Goal: Task Accomplishment & Management: Complete application form

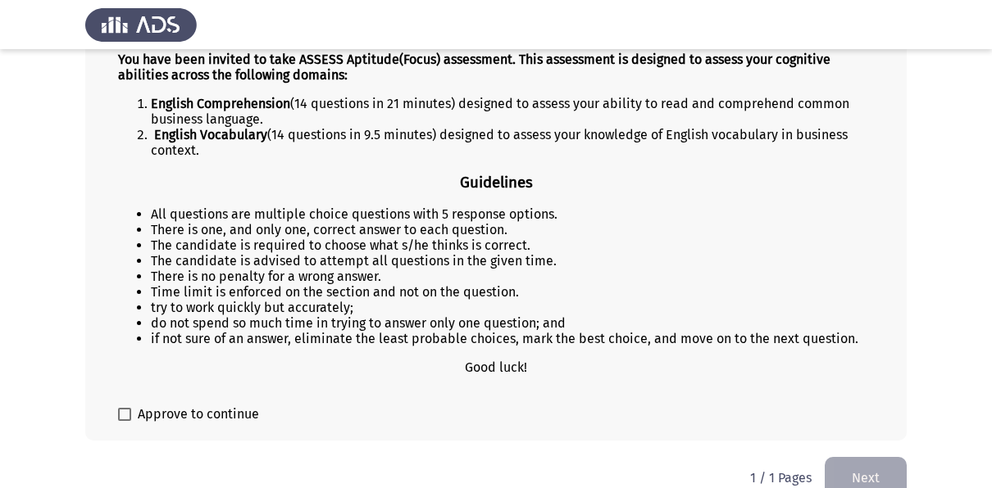
scroll to position [208, 0]
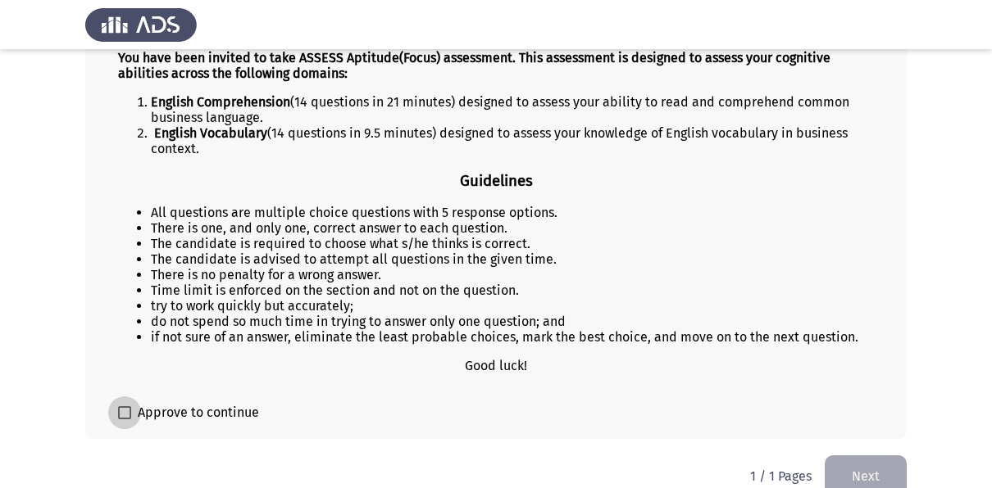
click at [122, 415] on span at bounding box center [124, 413] width 13 height 13
click at [124, 420] on input "Approve to continue" at bounding box center [124, 420] width 1 height 1
checkbox input "true"
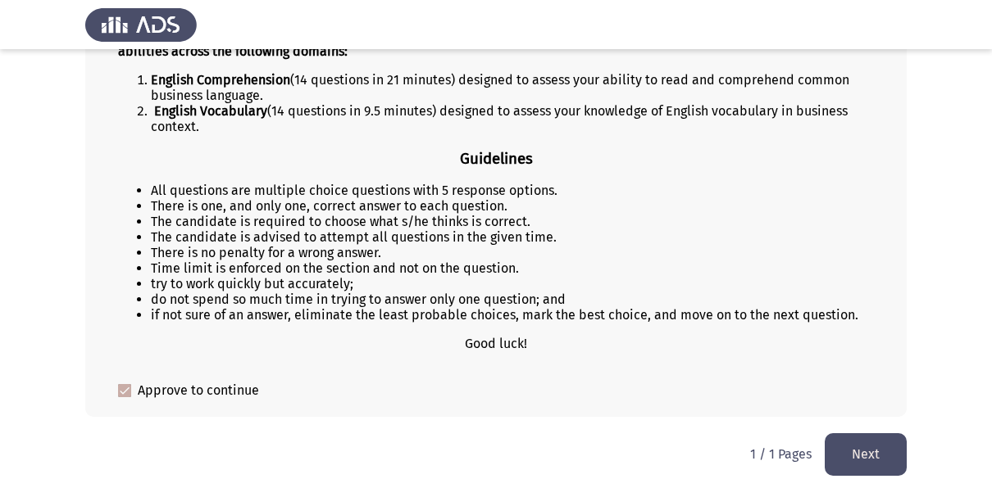
click at [876, 455] on button "Next" at bounding box center [866, 455] width 82 height 42
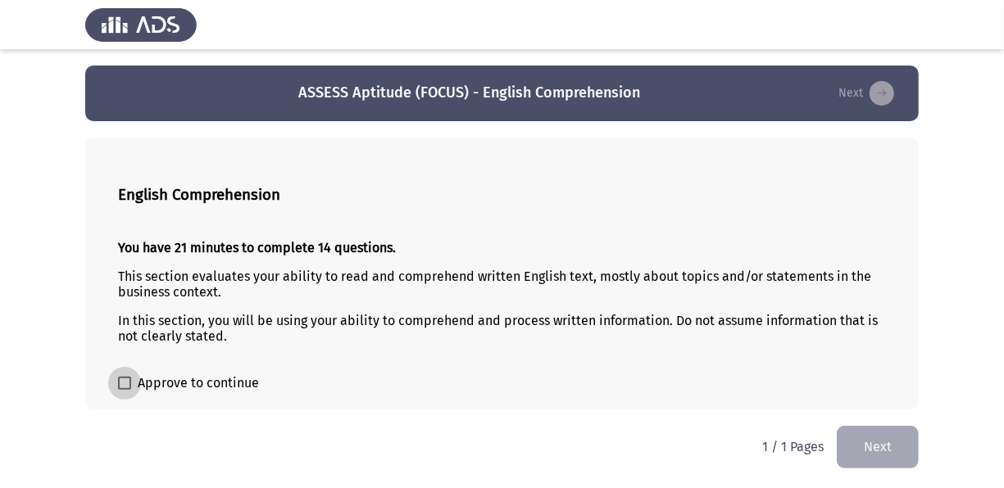
click at [130, 379] on span at bounding box center [124, 383] width 13 height 13
click at [125, 390] on input "Approve to continue" at bounding box center [124, 390] width 1 height 1
checkbox input "true"
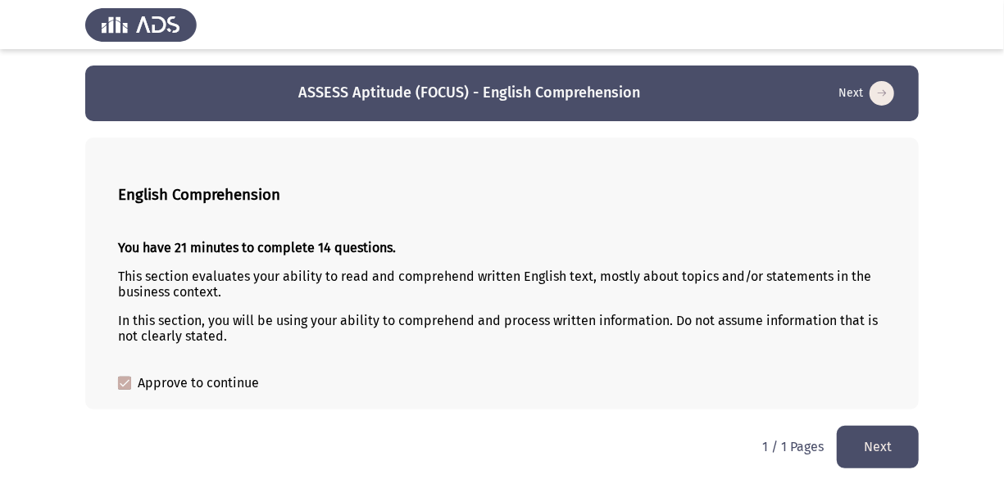
click at [863, 443] on button "Next" at bounding box center [878, 447] width 82 height 42
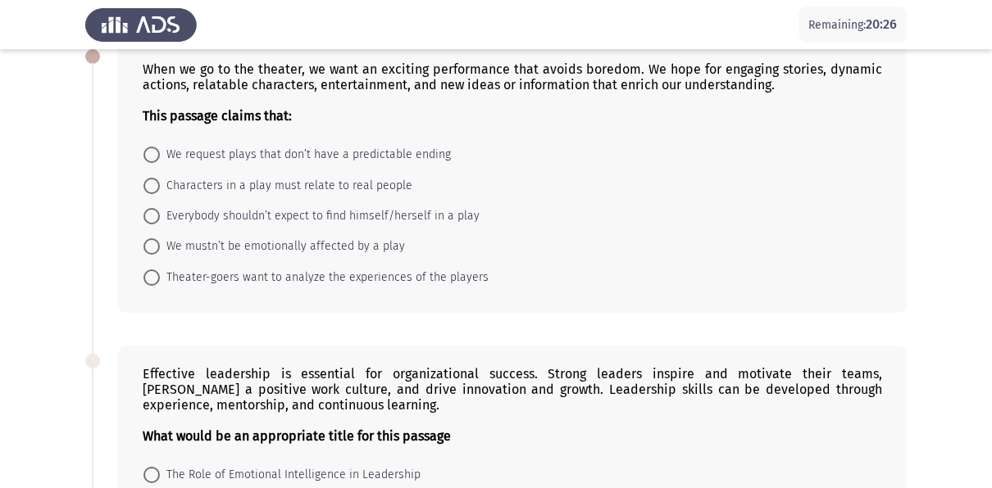
scroll to position [99, 0]
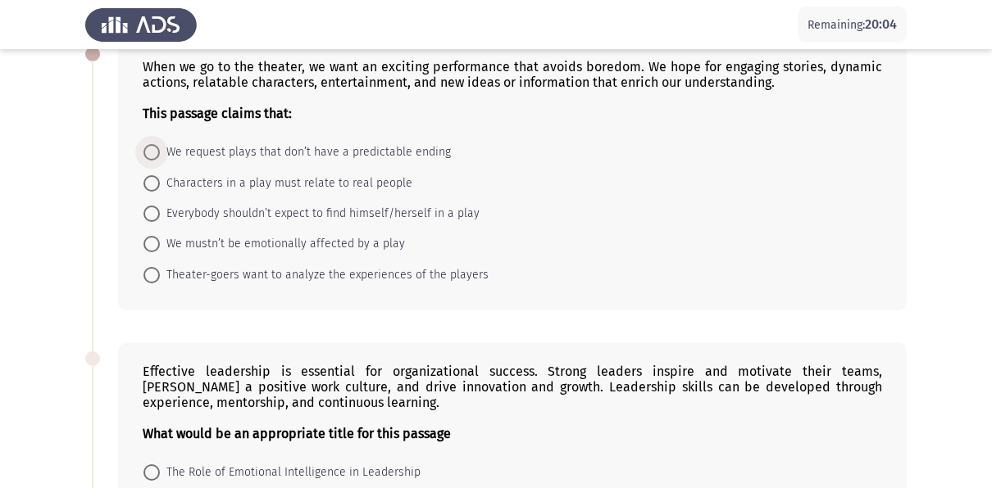
click at [154, 152] on span at bounding box center [151, 152] width 16 height 16
click at [154, 152] on input "We request plays that don’t have a predictable ending" at bounding box center [151, 152] width 16 height 16
radio input "true"
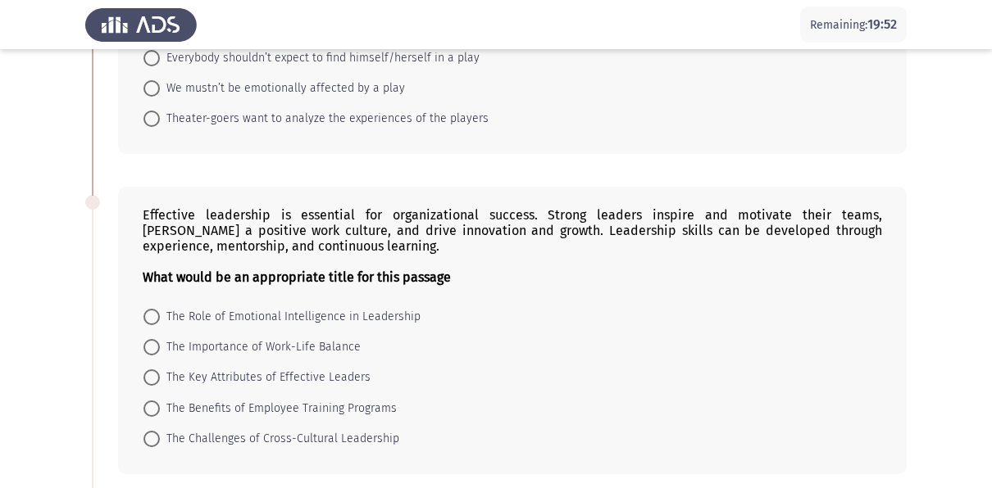
scroll to position [258, 0]
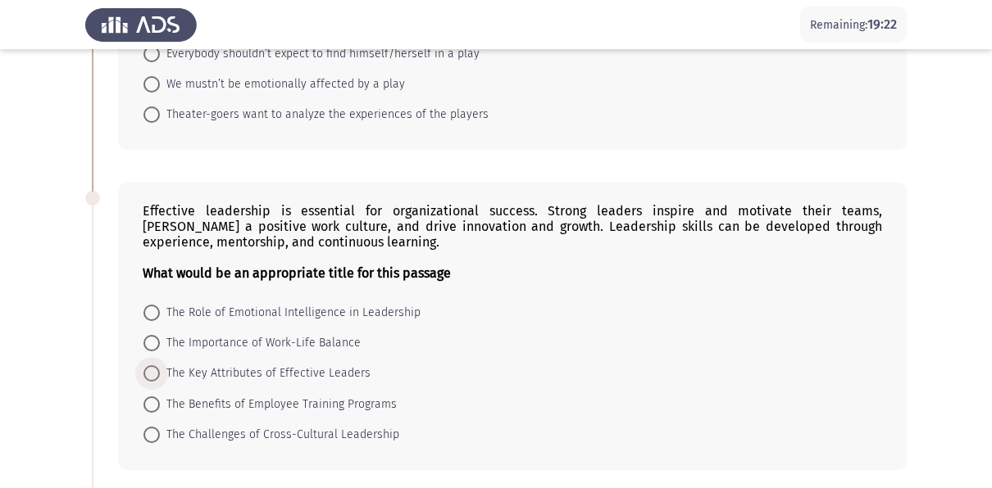
click at [148, 371] on span at bounding box center [151, 374] width 16 height 16
click at [148, 371] on input "The Key Attributes of Effective Leaders" at bounding box center [151, 374] width 16 height 16
radio input "true"
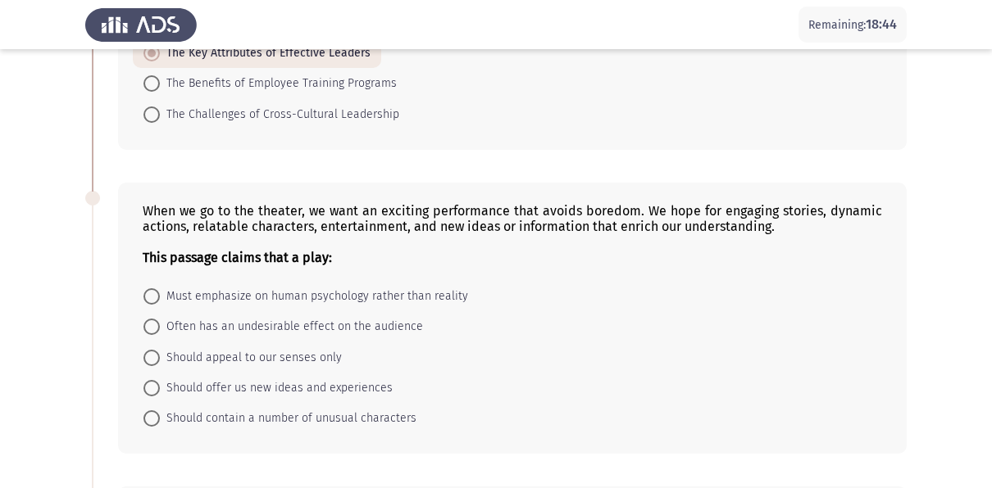
scroll to position [577, 0]
click at [160, 292] on span "Must emphasize on human psychology rather than reality" at bounding box center [314, 298] width 308 height 20
click at [160, 292] on input "Must emphasize on human psychology rather than reality" at bounding box center [151, 297] width 16 height 16
radio input "true"
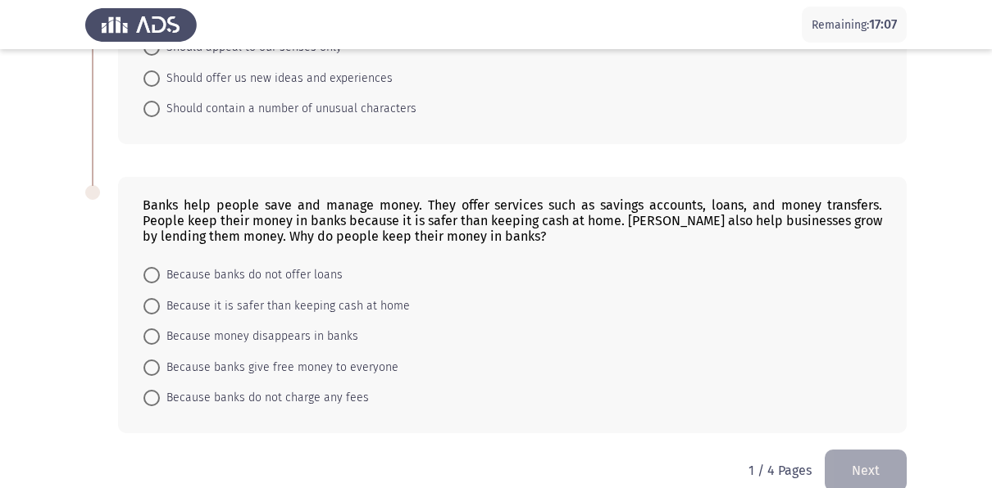
scroll to position [888, 0]
click at [165, 306] on span "Because it is safer than keeping cash at home" at bounding box center [285, 306] width 250 height 20
click at [160, 306] on input "Because it is safer than keeping cash at home" at bounding box center [151, 306] width 16 height 16
radio input "true"
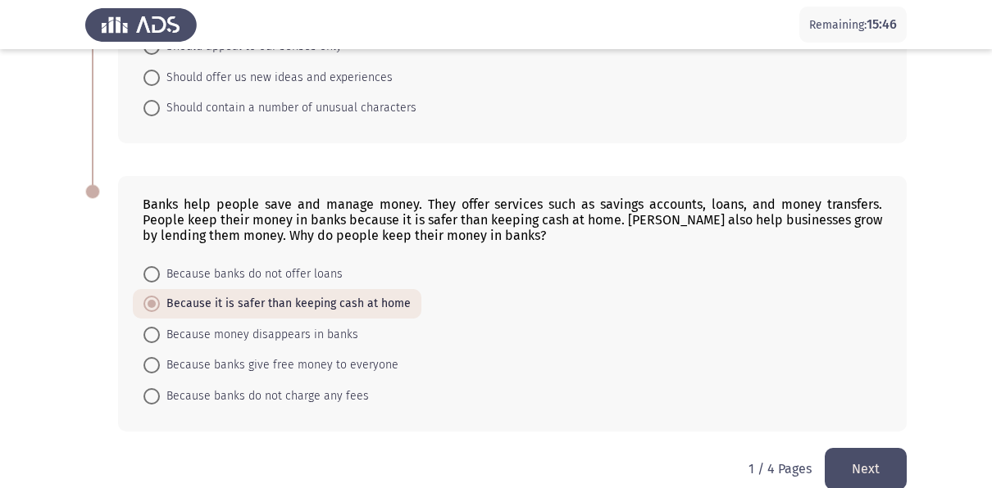
scroll to position [903, 0]
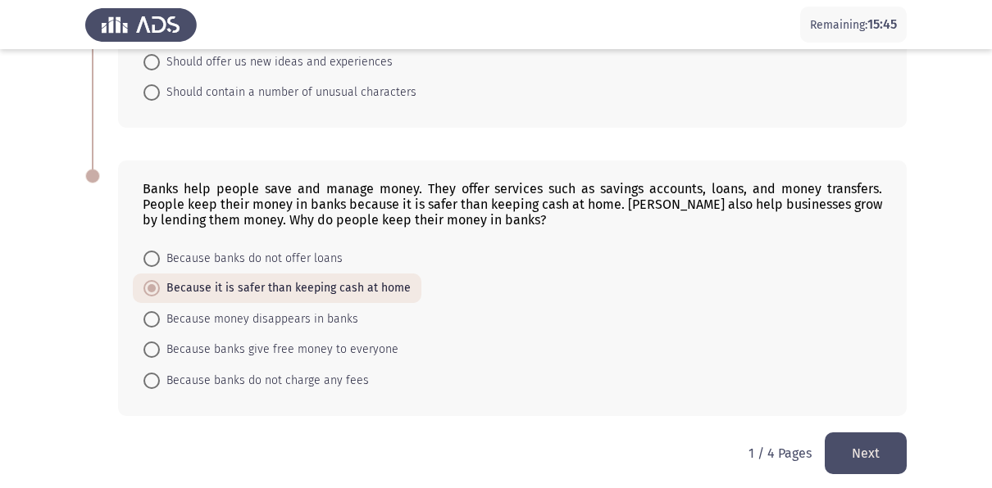
click at [873, 436] on button "Next" at bounding box center [866, 454] width 82 height 42
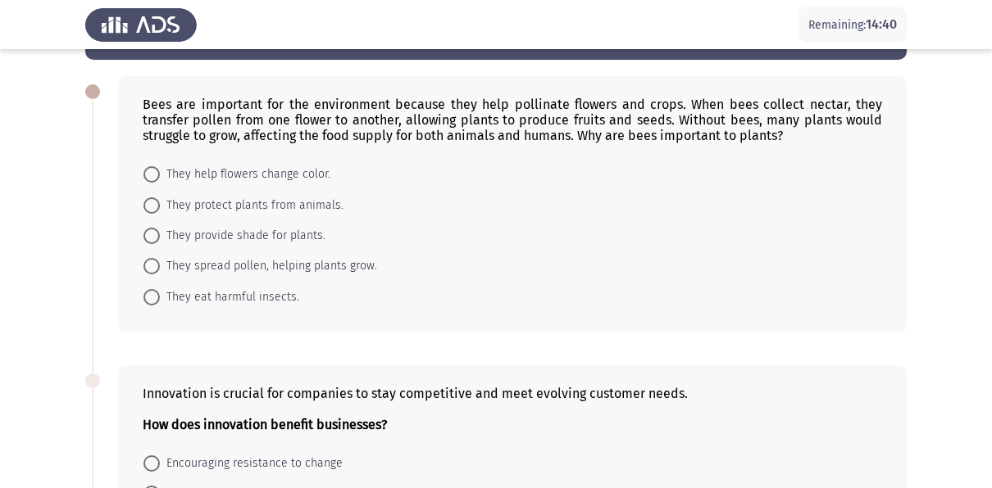
scroll to position [63, 0]
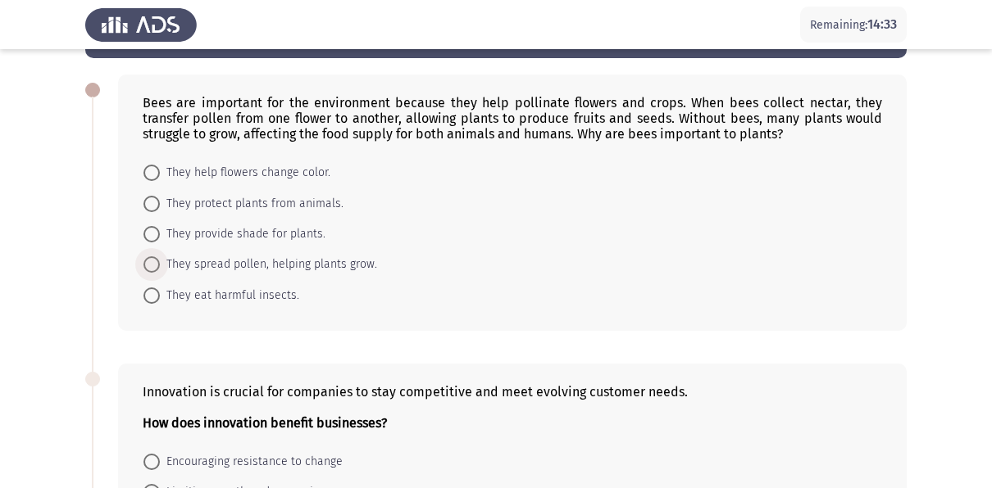
click at [151, 269] on span at bounding box center [151, 265] width 16 height 16
click at [151, 269] on input "They spread pollen, helping plants grow." at bounding box center [151, 265] width 16 height 16
radio input "true"
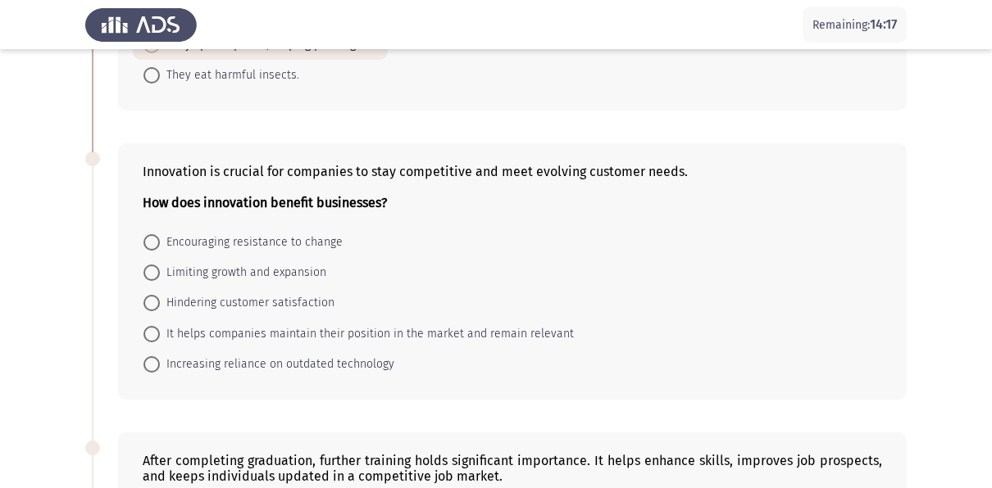
scroll to position [284, 0]
click at [161, 327] on span "It helps companies maintain their position in the market and remain relevant" at bounding box center [367, 333] width 414 height 20
click at [160, 327] on input "It helps companies maintain their position in the market and remain relevant" at bounding box center [151, 333] width 16 height 16
radio input "true"
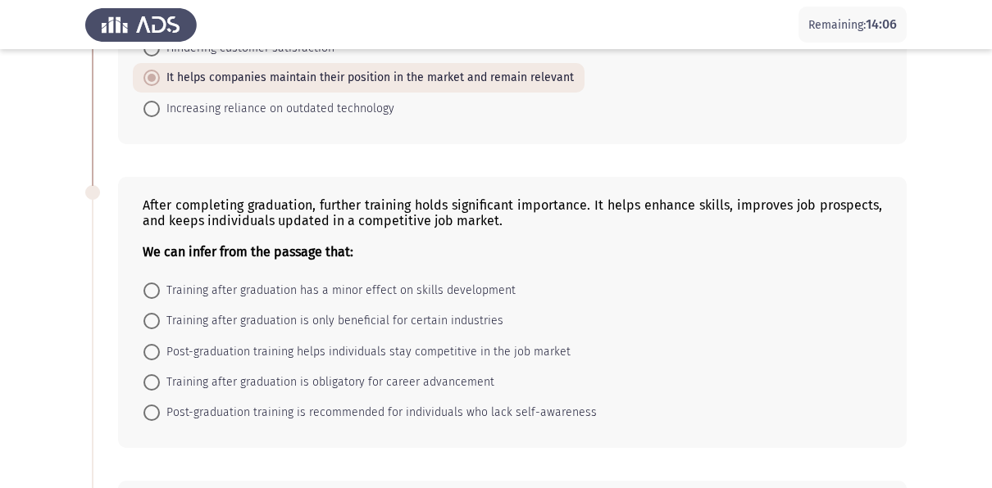
scroll to position [538, 0]
click at [145, 375] on span at bounding box center [151, 381] width 16 height 16
click at [145, 375] on input "Training after graduation is obligatory for career advancement" at bounding box center [151, 381] width 16 height 16
radio input "true"
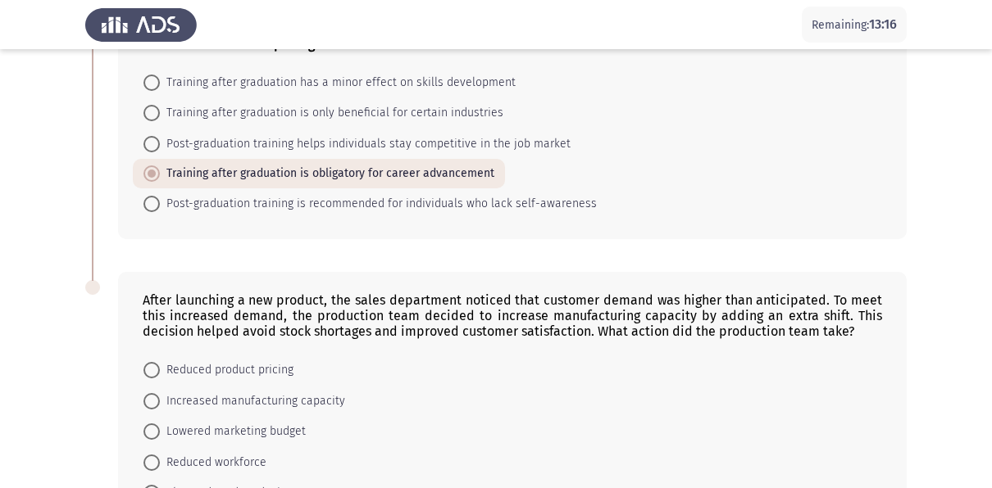
scroll to position [817, 0]
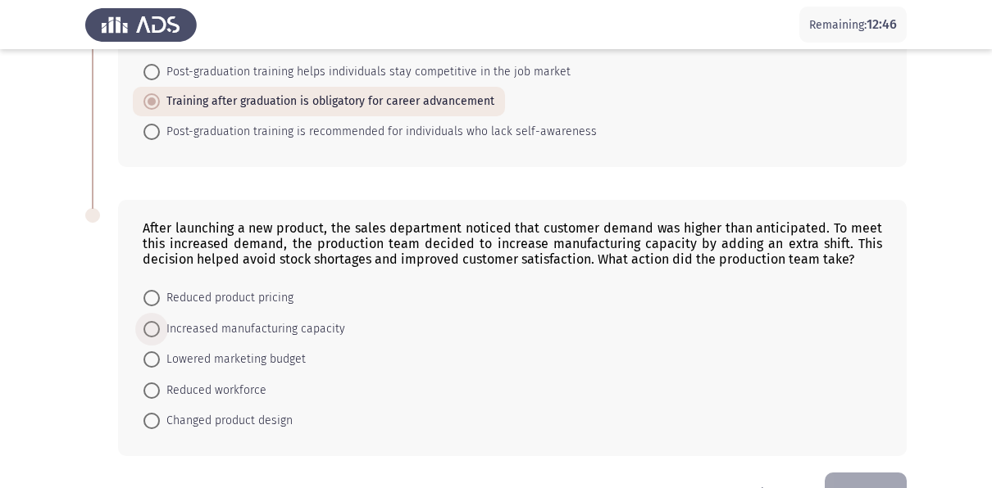
click at [161, 322] on span "Increased manufacturing capacity" at bounding box center [252, 330] width 185 height 20
click at [160, 322] on input "Increased manufacturing capacity" at bounding box center [151, 329] width 16 height 16
radio input "true"
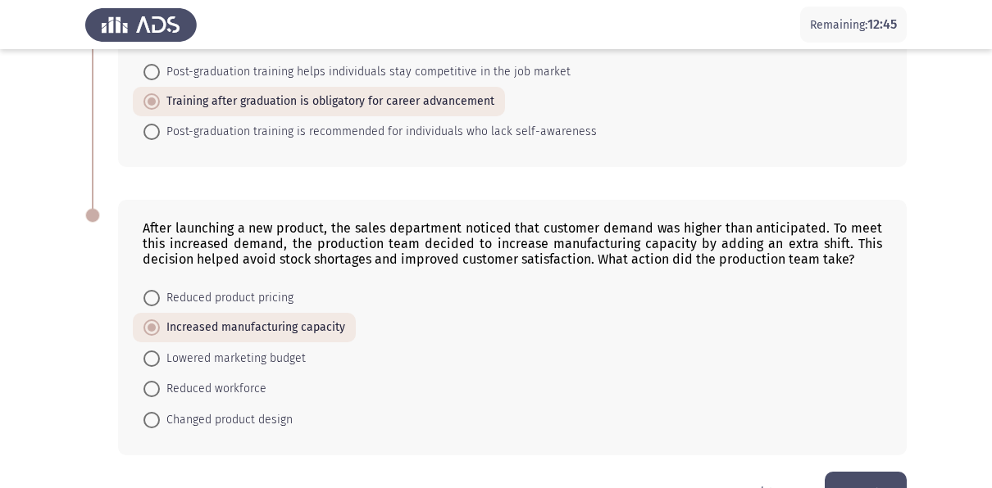
scroll to position [857, 0]
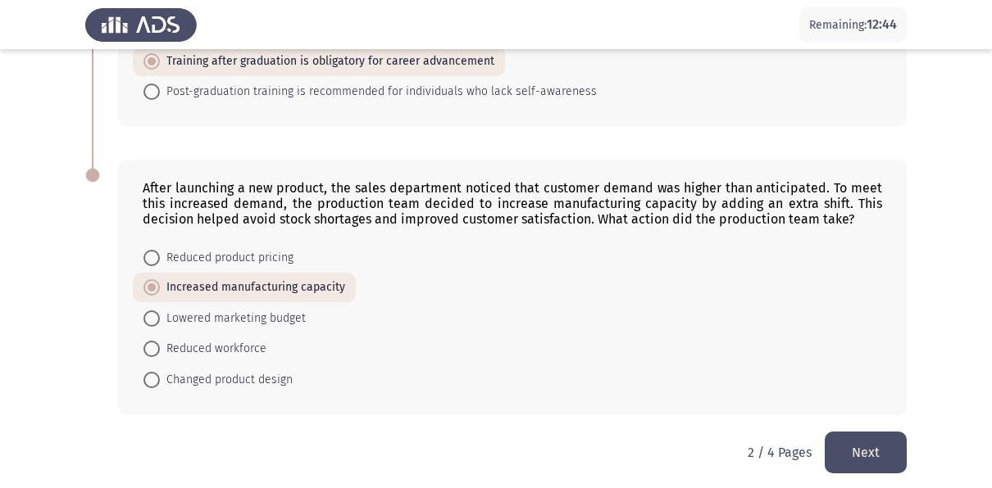
click at [878, 438] on button "Next" at bounding box center [866, 453] width 82 height 42
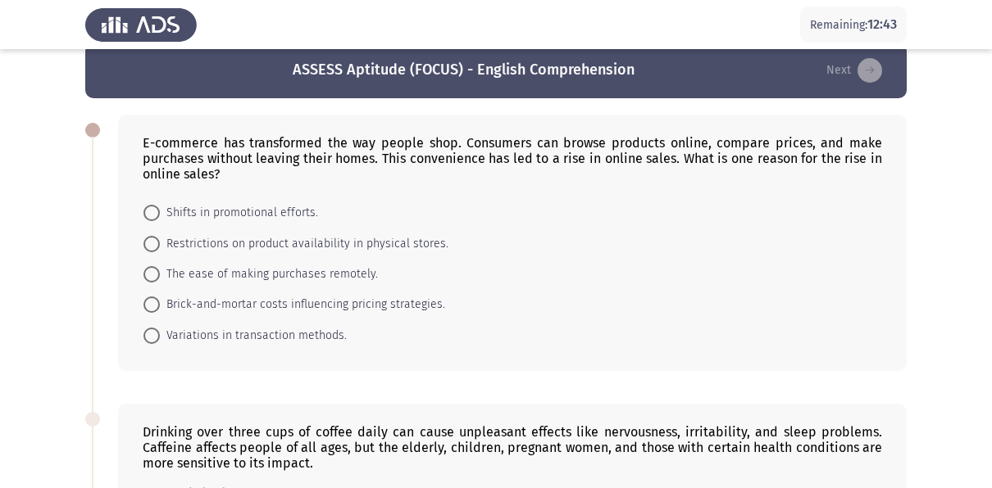
scroll to position [67, 0]
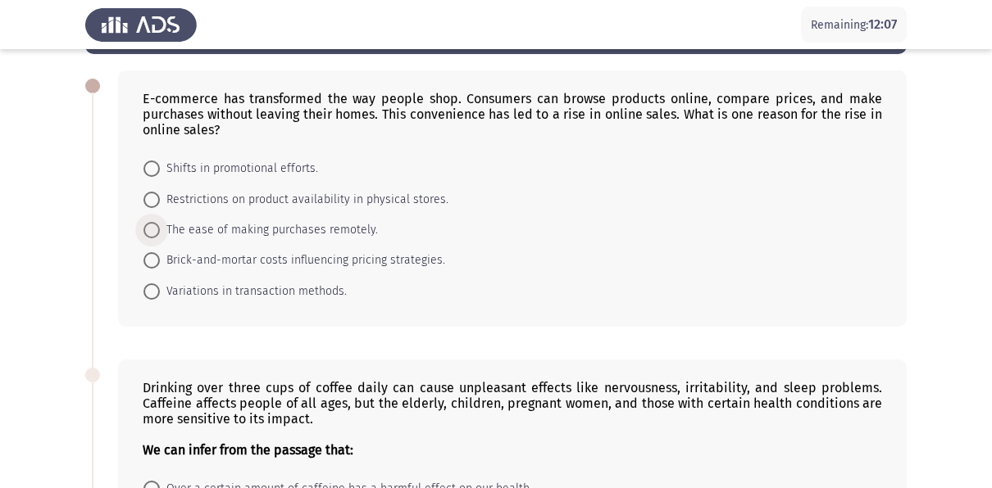
click at [152, 231] on span at bounding box center [151, 230] width 16 height 16
click at [152, 231] on input "The ease of making purchases remotely." at bounding box center [151, 230] width 16 height 16
radio input "true"
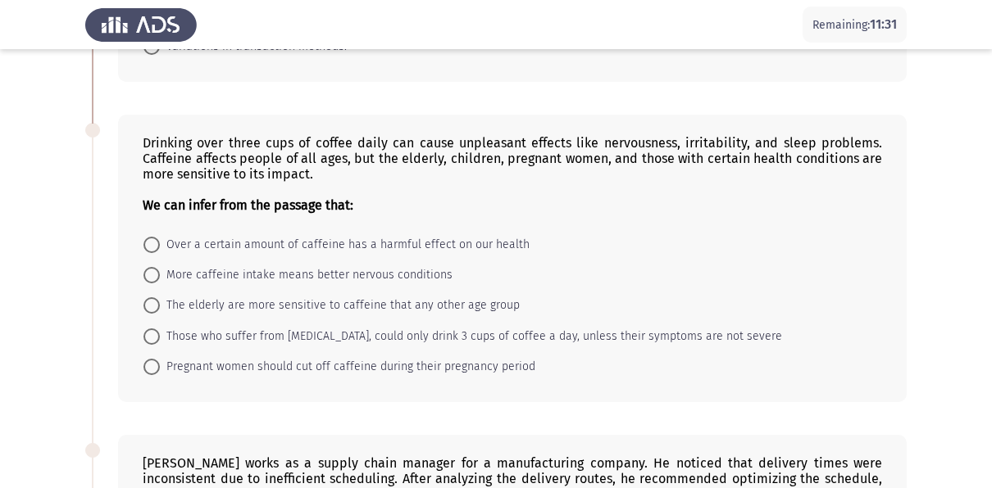
scroll to position [311, 0]
click at [147, 243] on span at bounding box center [151, 244] width 16 height 16
click at [147, 243] on input "Over a certain amount of caffeine has a harmful effect on our health" at bounding box center [151, 244] width 16 height 16
radio input "true"
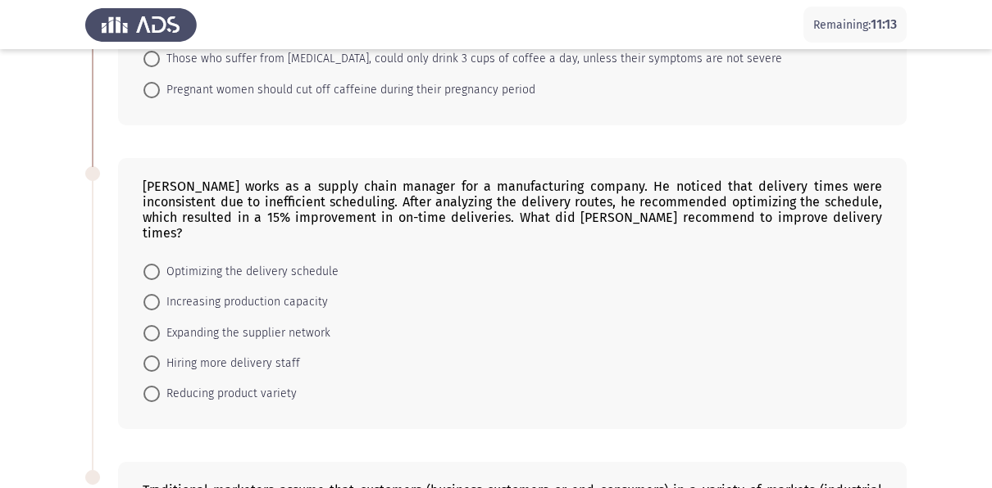
scroll to position [590, 0]
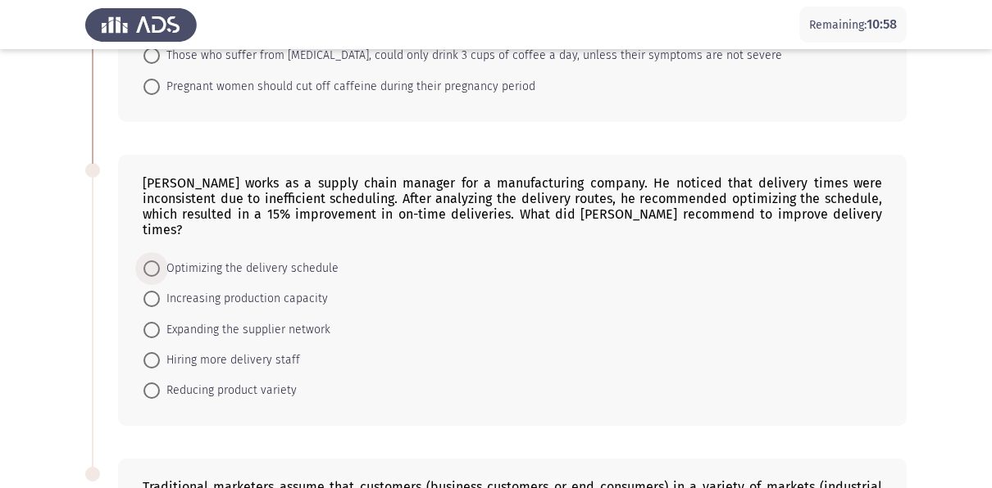
click at [150, 261] on span at bounding box center [151, 269] width 16 height 16
click at [150, 261] on input "Optimizing the delivery schedule" at bounding box center [151, 269] width 16 height 16
radio input "true"
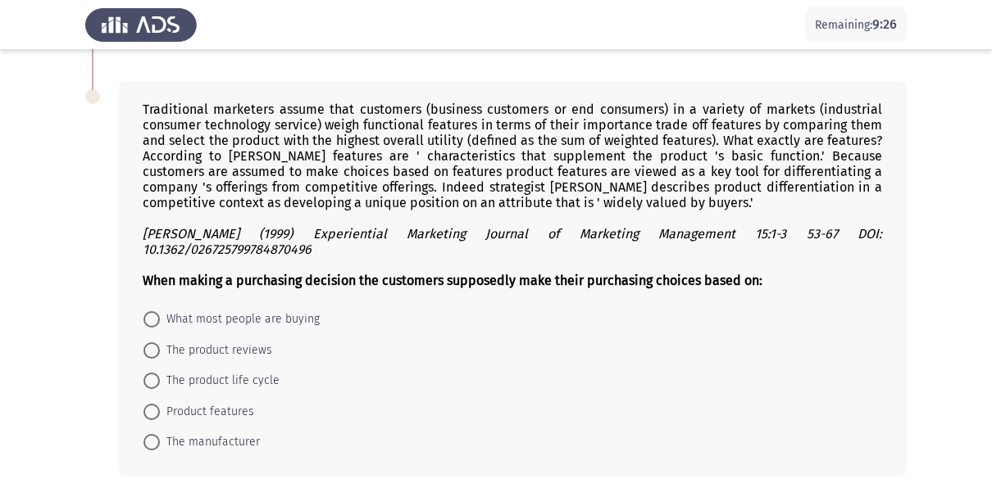
scroll to position [968, 0]
click at [152, 411] on span at bounding box center [152, 411] width 0 height 0
click at [152, 403] on input "Product features" at bounding box center [151, 411] width 16 height 16
radio input "true"
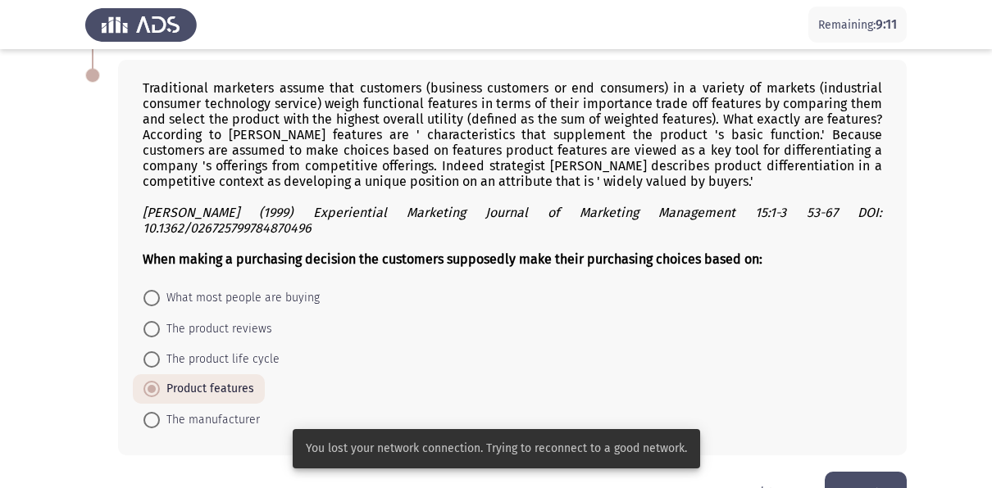
scroll to position [995, 0]
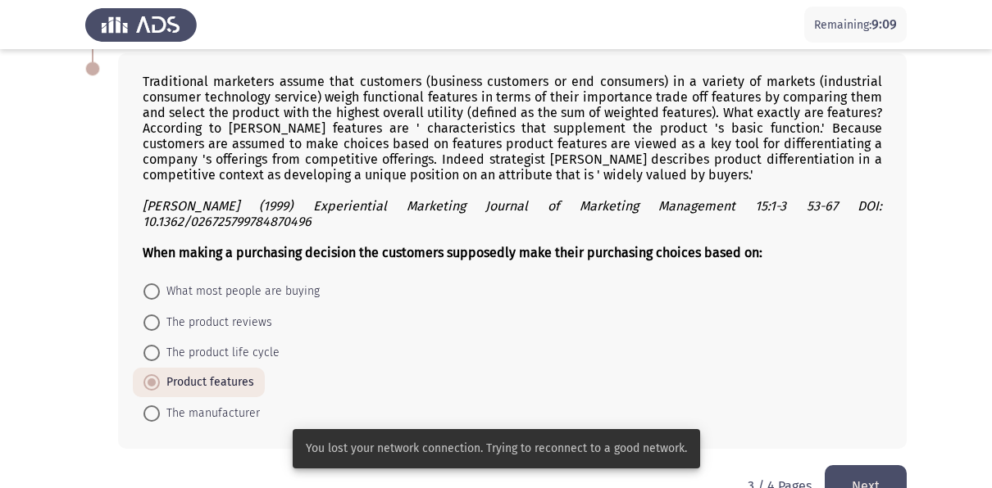
click at [640, 343] on form "What most people are buying The product reviews The product life cycle Product …" at bounding box center [512, 352] width 739 height 152
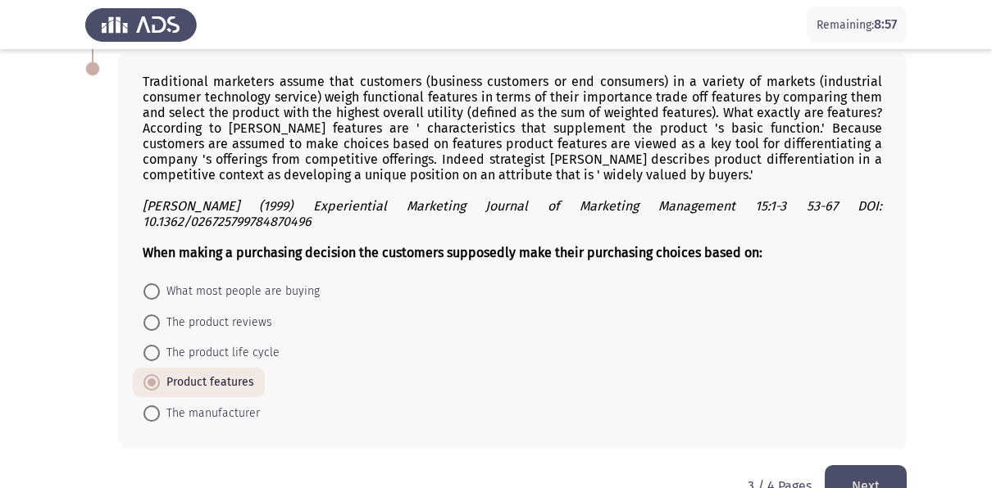
click at [491, 334] on form "What most people are buying The product reviews The product life cycle Product …" at bounding box center [512, 352] width 739 height 152
click at [860, 466] on button "Next" at bounding box center [866, 487] width 82 height 42
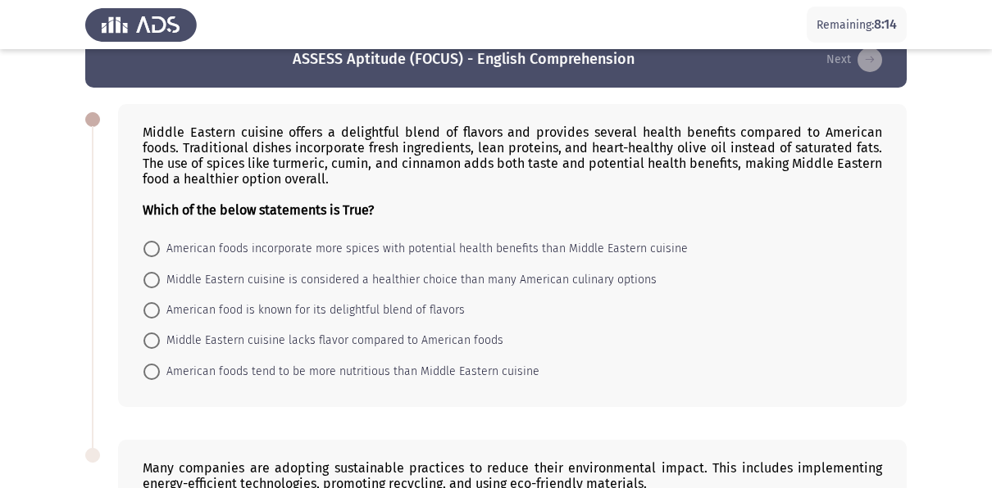
scroll to position [43, 0]
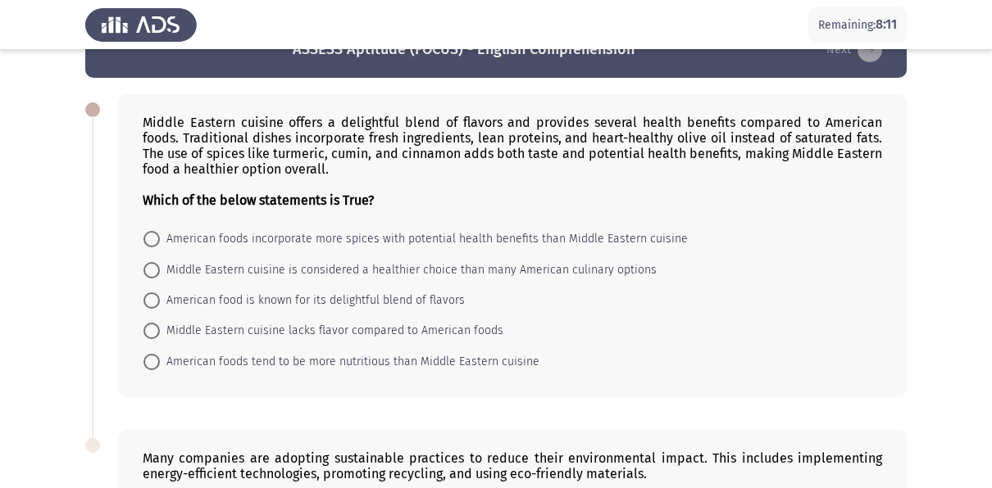
click at [152, 269] on span at bounding box center [151, 270] width 16 height 16
click at [152, 269] on input "Middle Eastern cuisine is considered a healthier choice than many American culi…" at bounding box center [151, 270] width 16 height 16
radio input "true"
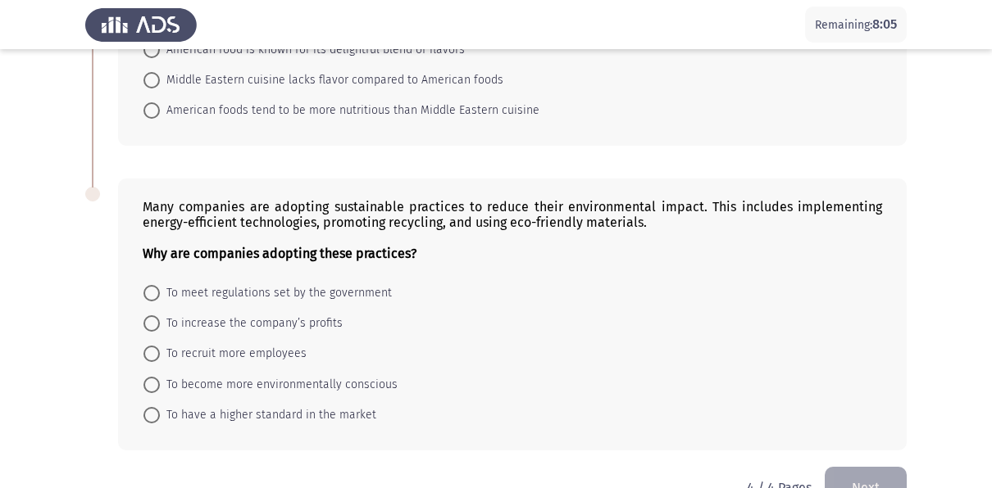
scroll to position [315, 0]
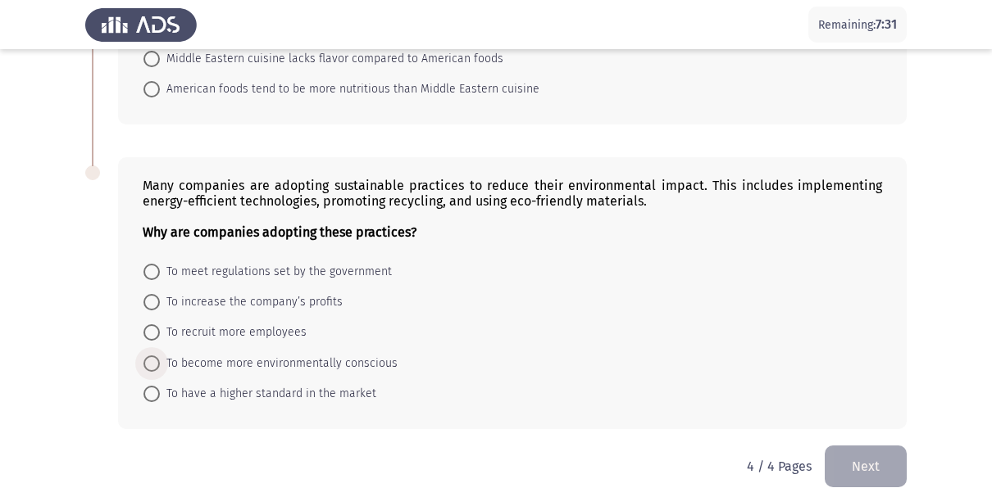
click at [155, 357] on span at bounding box center [151, 364] width 16 height 16
click at [155, 357] on input "To become more environmentally conscious" at bounding box center [151, 364] width 16 height 16
radio input "true"
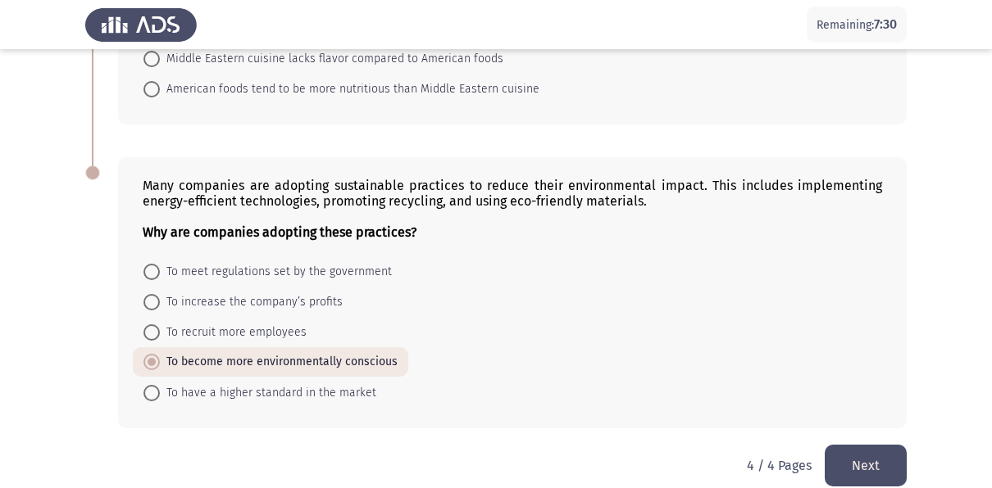
scroll to position [331, 0]
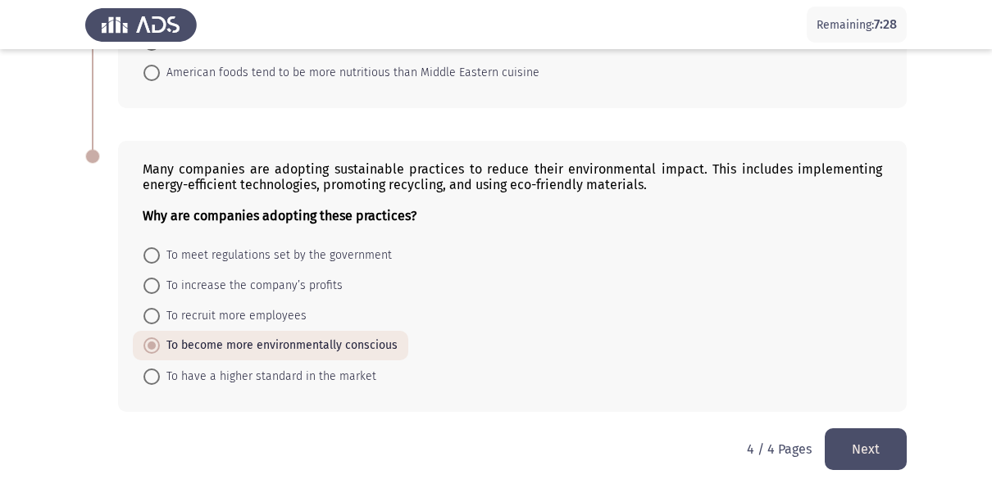
click at [858, 458] on button "Next" at bounding box center [866, 450] width 82 height 42
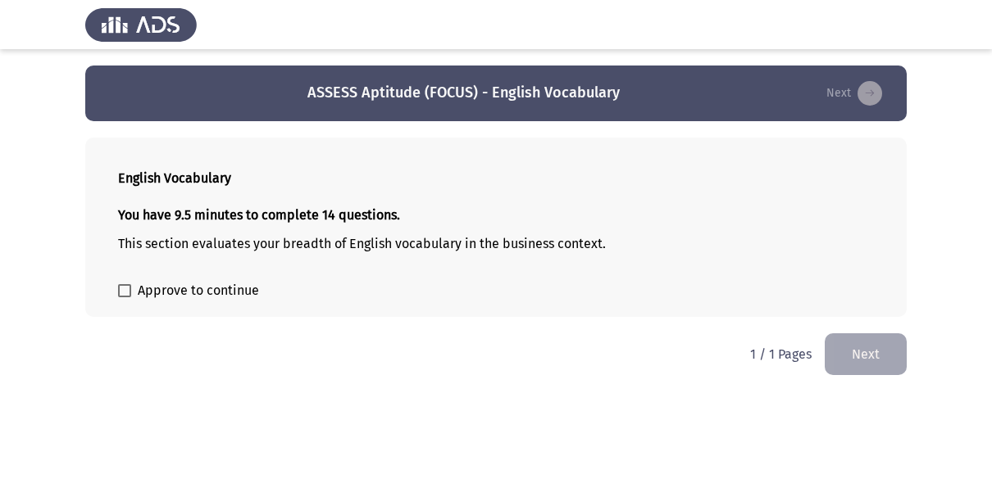
scroll to position [0, 0]
click at [126, 293] on span at bounding box center [124, 290] width 13 height 13
click at [125, 298] on input "Approve to continue" at bounding box center [124, 298] width 1 height 1
checkbox input "true"
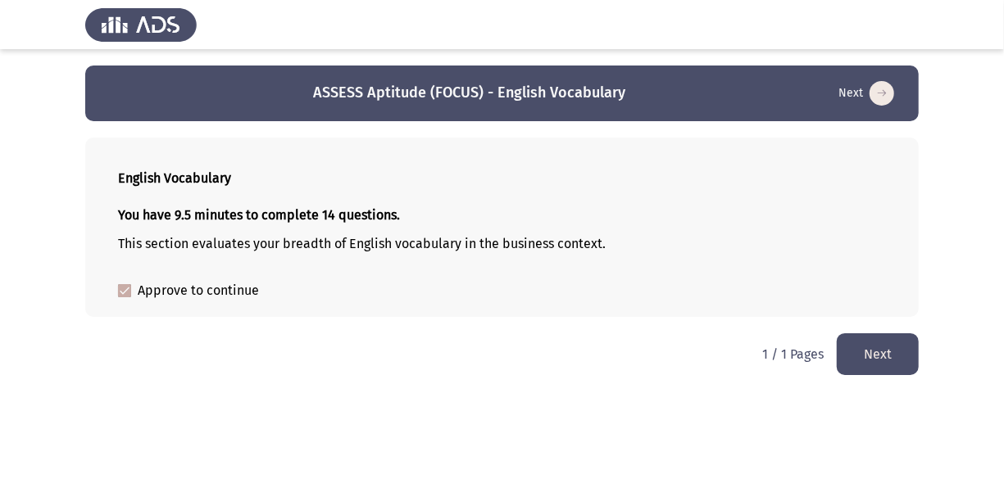
click at [870, 360] on button "Next" at bounding box center [878, 355] width 82 height 42
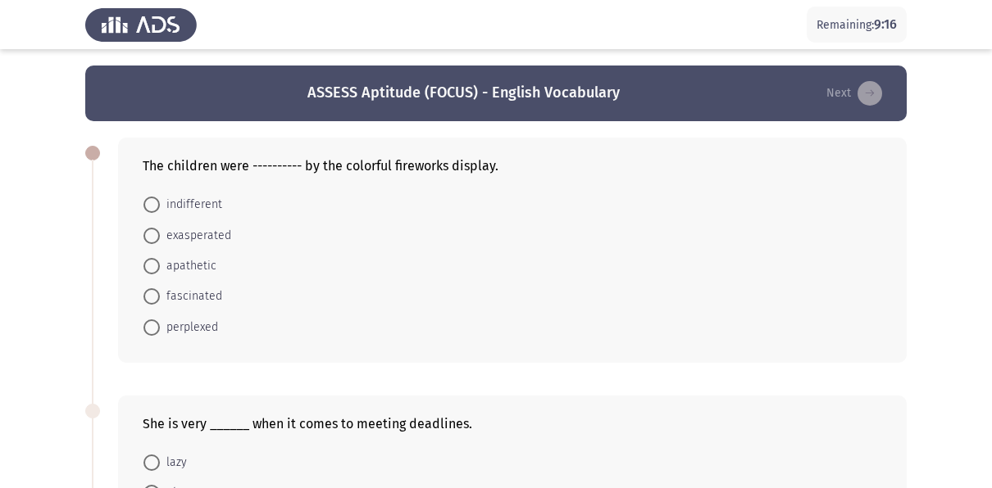
click at [152, 302] on span at bounding box center [151, 296] width 16 height 16
click at [152, 302] on input "fascinated" at bounding box center [151, 296] width 16 height 16
radio input "true"
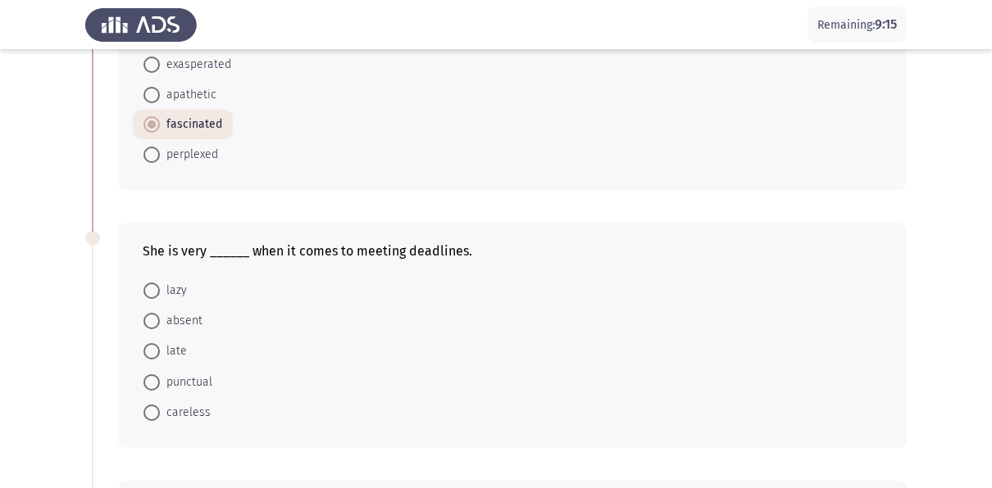
scroll to position [172, 0]
click at [155, 378] on span at bounding box center [151, 382] width 16 height 16
click at [155, 378] on input "punctual" at bounding box center [151, 382] width 16 height 16
radio input "true"
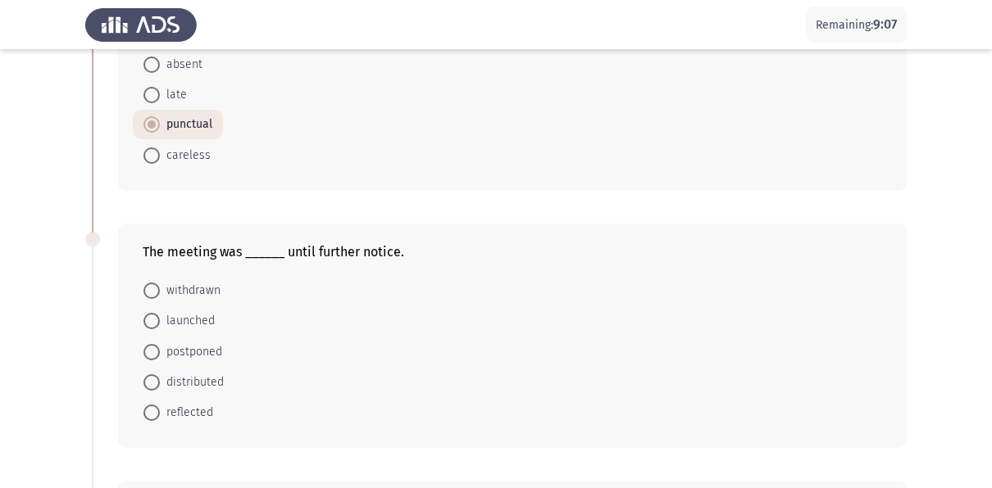
scroll to position [429, 0]
click at [152, 351] on span at bounding box center [151, 351] width 16 height 16
click at [152, 351] on input "postponed" at bounding box center [151, 351] width 16 height 16
radio input "true"
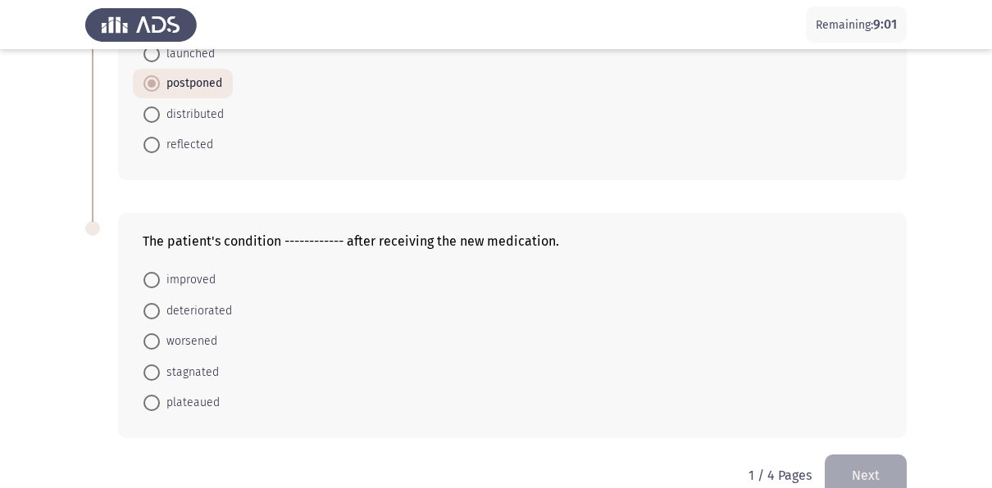
scroll to position [696, 0]
click at [149, 275] on span at bounding box center [151, 279] width 16 height 16
click at [149, 275] on input "improved" at bounding box center [151, 279] width 16 height 16
radio input "true"
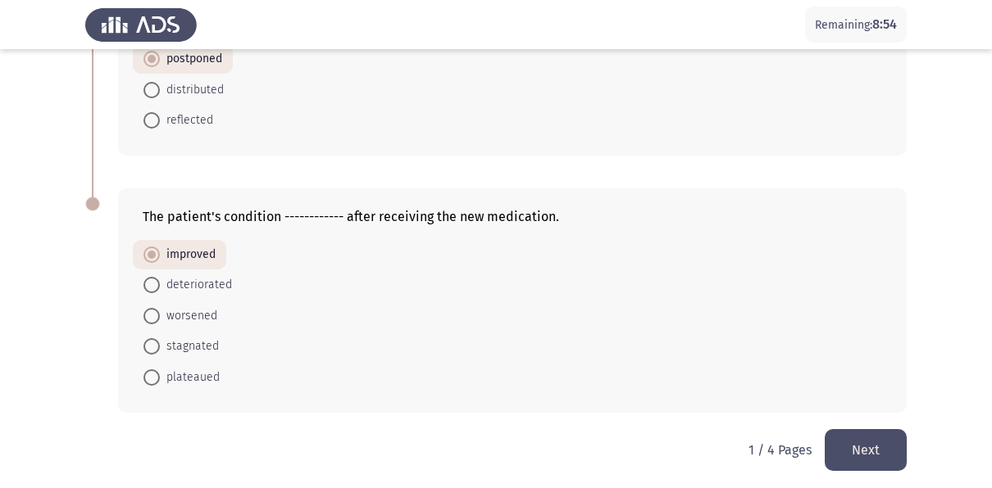
click at [857, 447] on button "Next" at bounding box center [866, 450] width 82 height 42
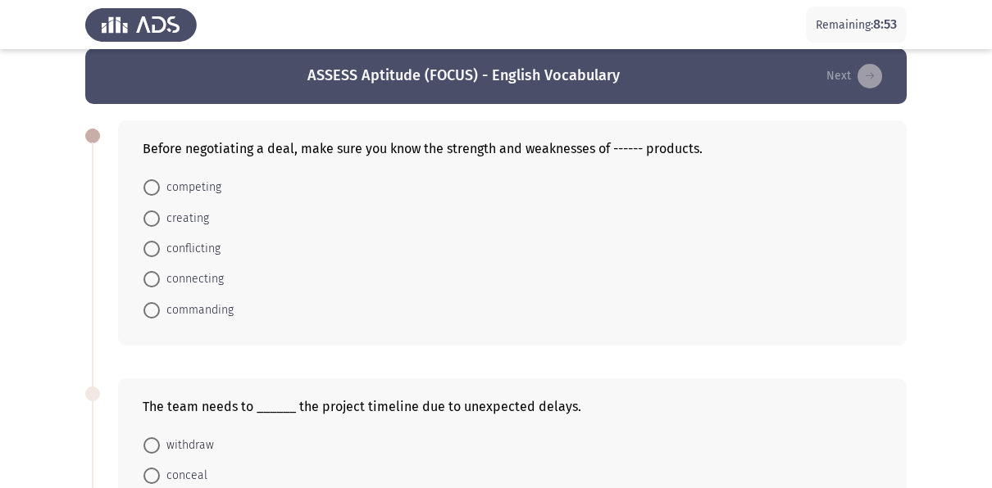
scroll to position [18, 0]
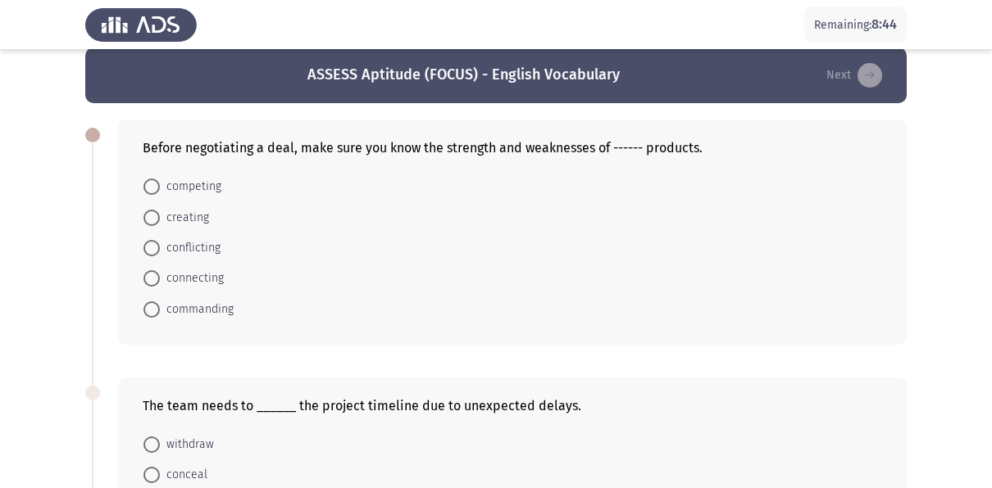
click at [153, 188] on span at bounding box center [151, 187] width 16 height 16
click at [153, 188] on input "competing" at bounding box center [151, 187] width 16 height 16
radio input "true"
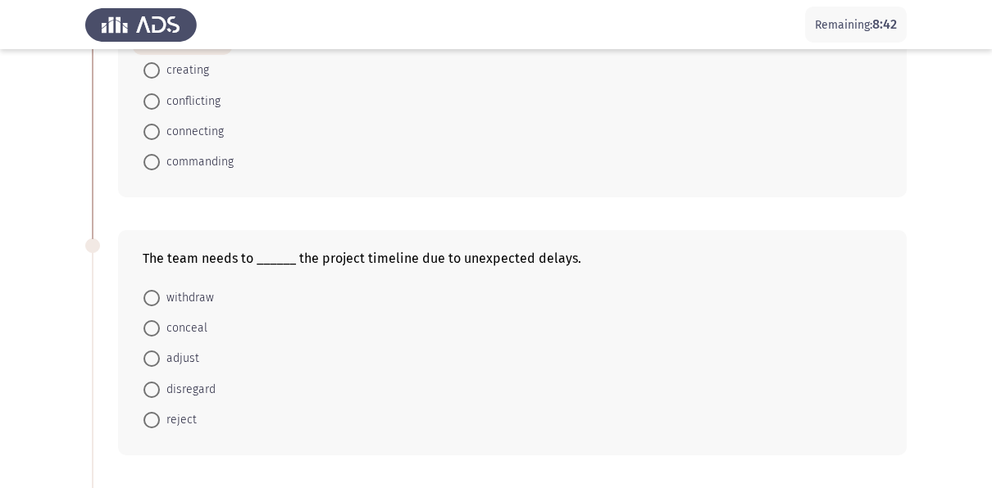
scroll to position [165, 0]
click at [153, 356] on span at bounding box center [151, 358] width 16 height 16
click at [153, 356] on input "adjust" at bounding box center [151, 358] width 16 height 16
radio input "true"
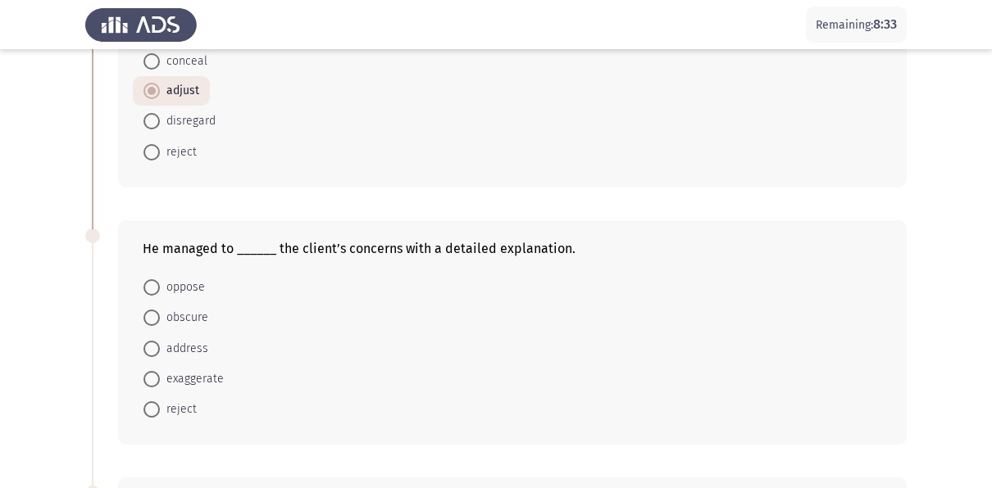
scroll to position [433, 0]
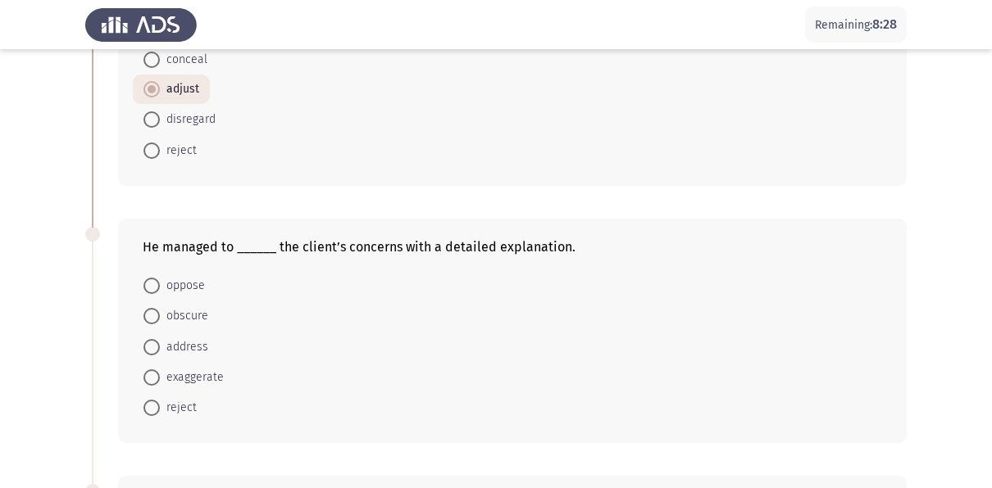
click at [148, 344] on span at bounding box center [151, 347] width 16 height 16
click at [148, 344] on input "address" at bounding box center [151, 347] width 16 height 16
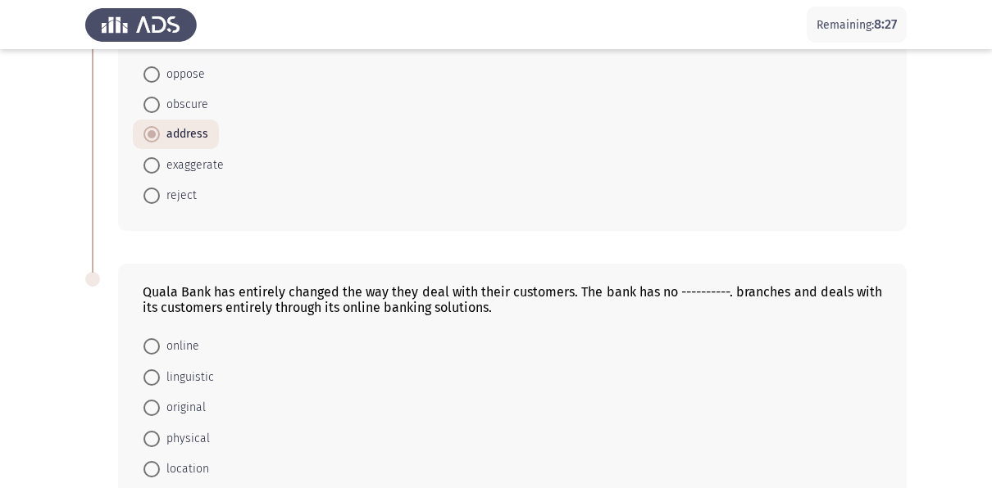
scroll to position [736, 0]
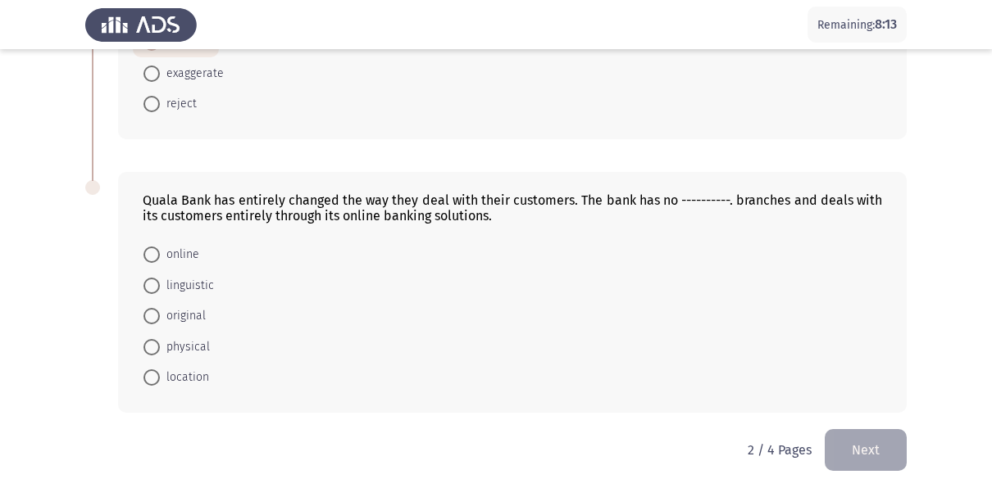
click at [152, 345] on span at bounding box center [151, 347] width 16 height 16
click at [152, 345] on input "physical" at bounding box center [151, 347] width 16 height 16
radio input "true"
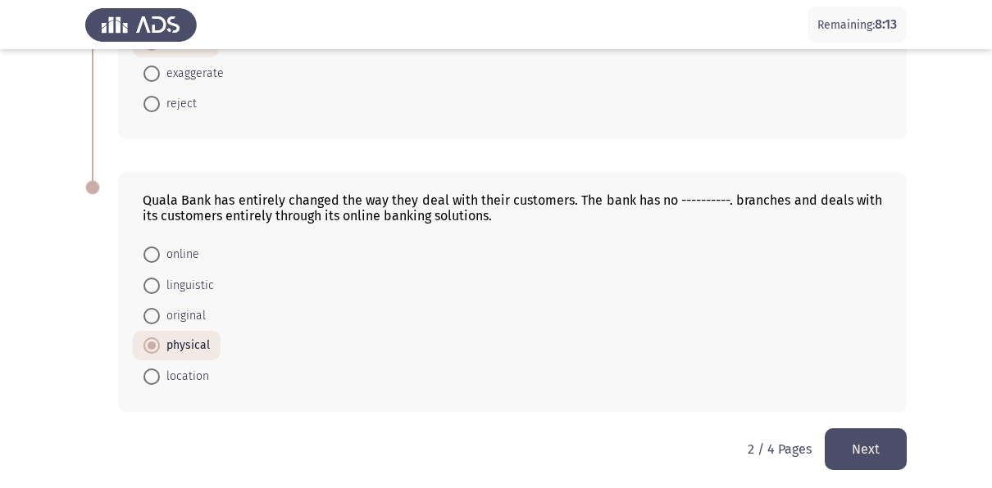
scroll to position [734, 0]
click at [859, 433] on button "Next" at bounding box center [866, 451] width 82 height 42
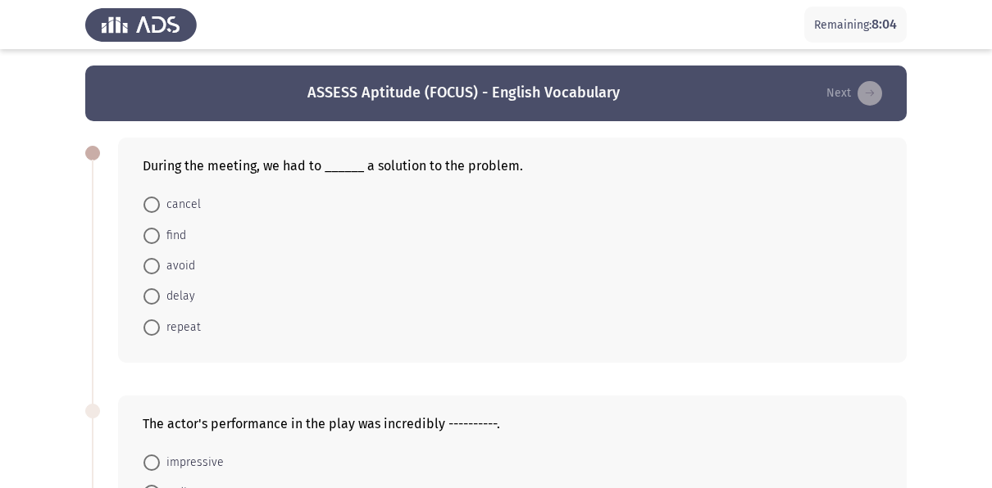
click at [153, 234] on span at bounding box center [151, 236] width 16 height 16
click at [153, 234] on input "find" at bounding box center [151, 236] width 16 height 16
radio input "true"
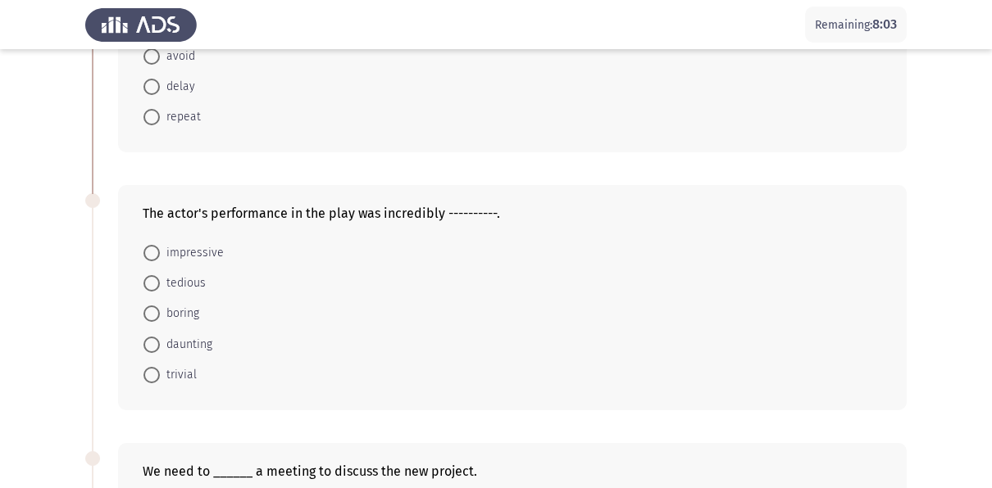
scroll to position [210, 0]
click at [152, 244] on span at bounding box center [151, 252] width 16 height 16
click at [152, 244] on input "impressive" at bounding box center [151, 252] width 16 height 16
radio input "true"
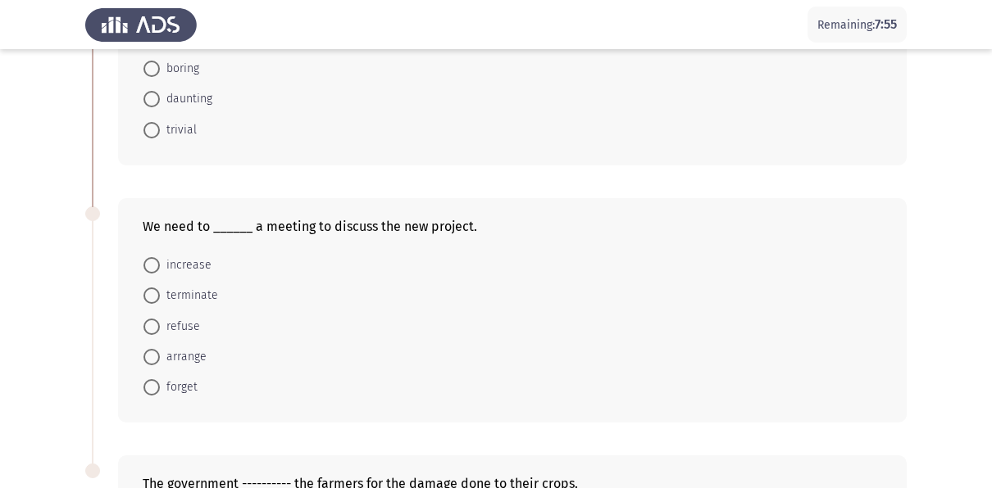
scroll to position [456, 0]
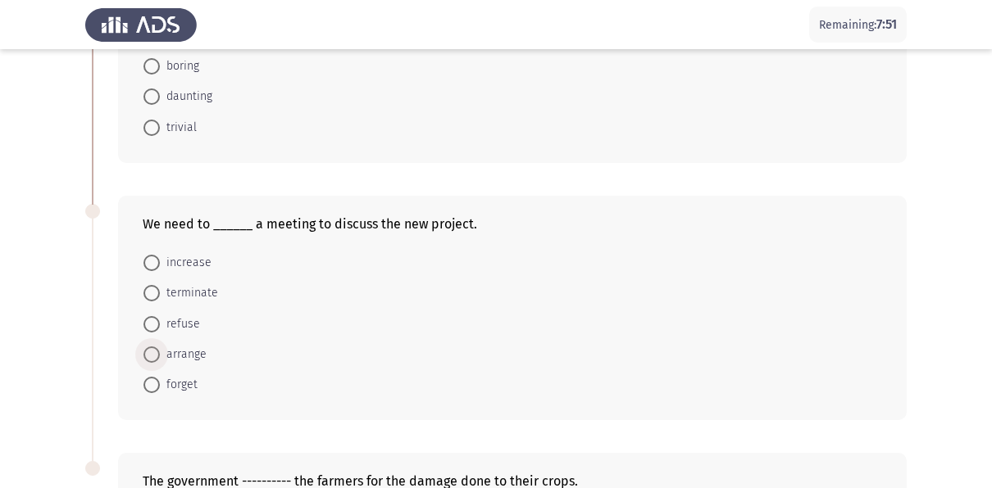
click at [156, 348] on span at bounding box center [151, 355] width 16 height 16
click at [156, 348] on input "arrange" at bounding box center [151, 355] width 16 height 16
radio input "true"
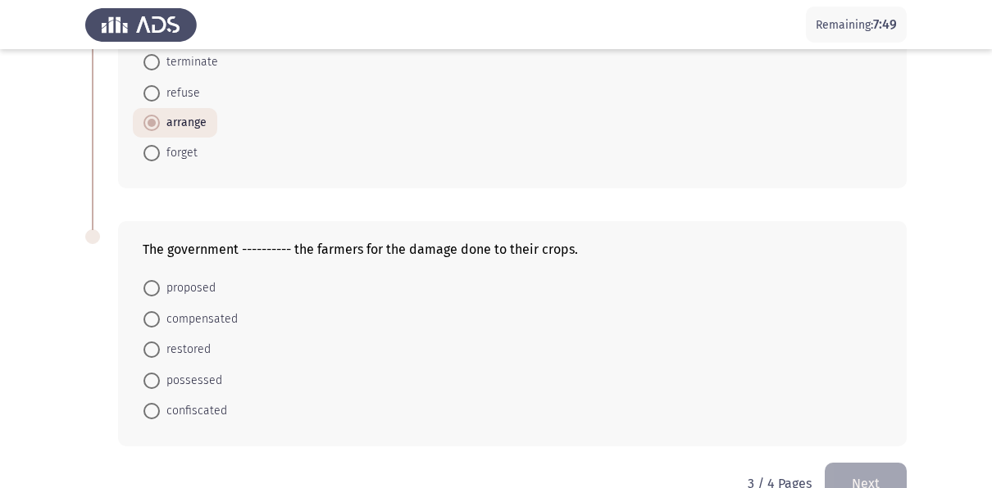
scroll to position [688, 0]
click at [163, 277] on span "proposed" at bounding box center [188, 287] width 56 height 20
click at [160, 279] on input "proposed" at bounding box center [151, 287] width 16 height 16
click at [163, 277] on span "proposed" at bounding box center [188, 287] width 56 height 20
click at [160, 279] on input "proposed" at bounding box center [151, 287] width 16 height 16
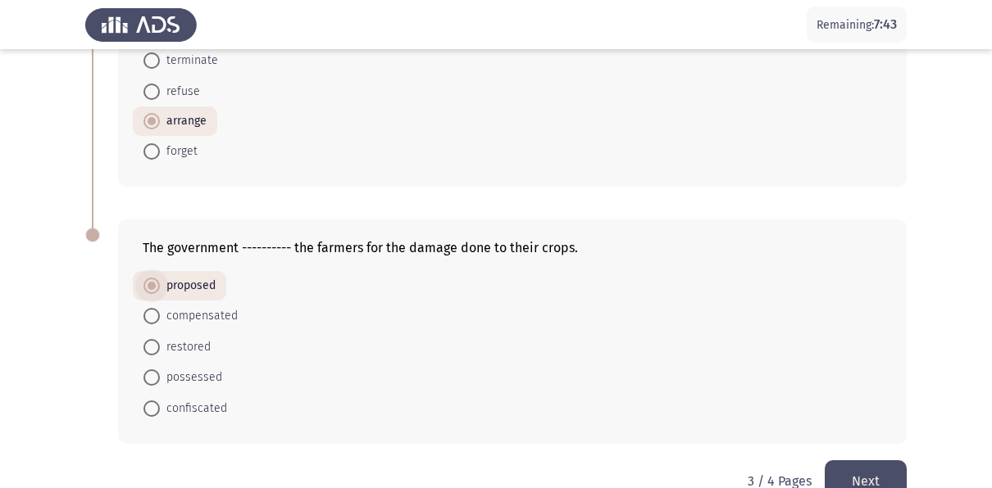
click at [161, 279] on span "proposed" at bounding box center [188, 286] width 56 height 20
click at [160, 279] on input "proposed" at bounding box center [151, 286] width 16 height 16
click at [161, 279] on span "proposed" at bounding box center [188, 286] width 56 height 20
click at [160, 279] on input "proposed" at bounding box center [151, 286] width 16 height 16
click at [161, 279] on span "proposed" at bounding box center [188, 286] width 56 height 20
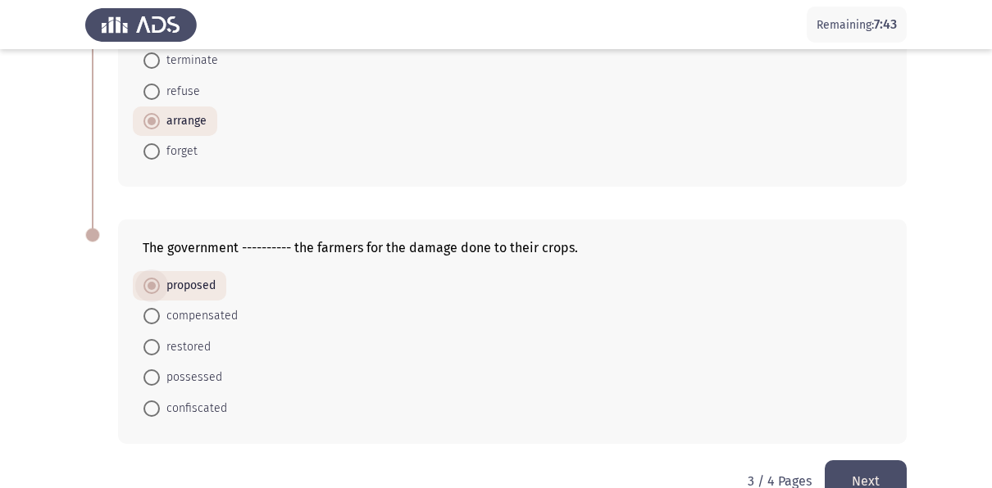
click at [160, 279] on input "proposed" at bounding box center [151, 286] width 16 height 16
click at [302, 287] on form "proposed compensated restored possessed confiscated" at bounding box center [512, 347] width 739 height 152
click at [152, 316] on span at bounding box center [151, 316] width 16 height 16
click at [152, 316] on input "compensated" at bounding box center [151, 316] width 16 height 16
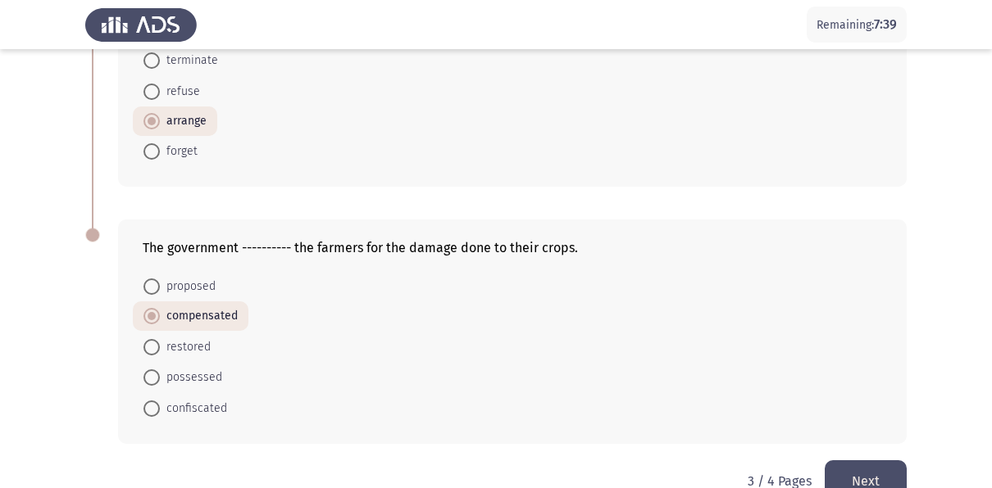
scroll to position [720, 0]
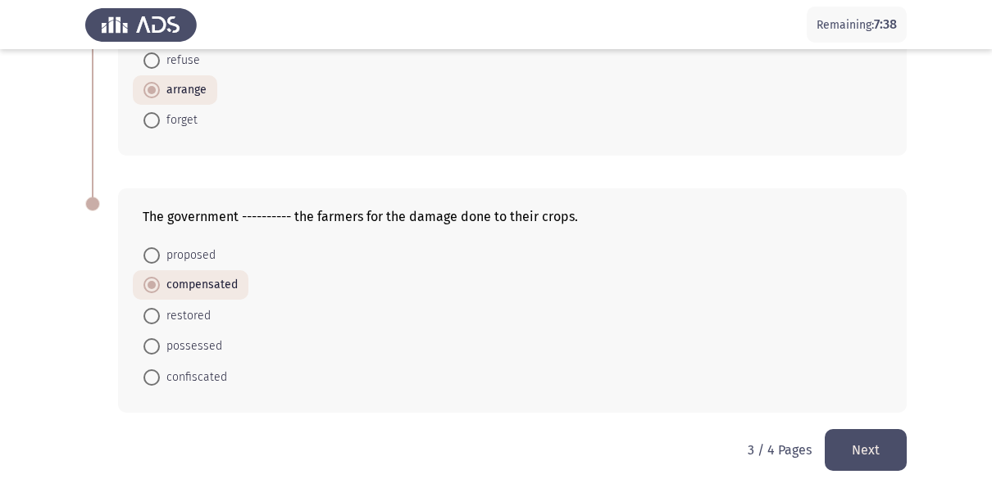
click at [842, 433] on button "Next" at bounding box center [866, 450] width 82 height 42
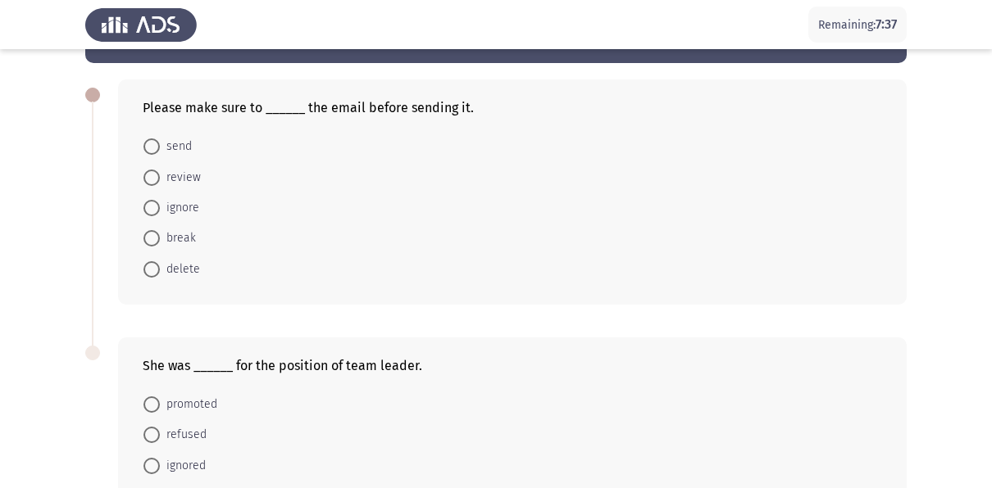
scroll to position [59, 0]
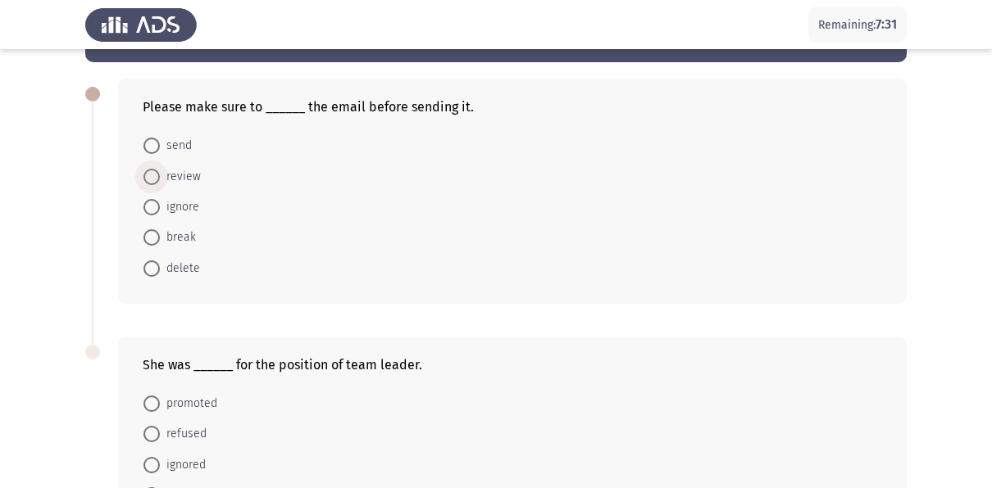
click at [158, 179] on span at bounding box center [151, 177] width 16 height 16
click at [158, 179] on input "review" at bounding box center [151, 177] width 16 height 16
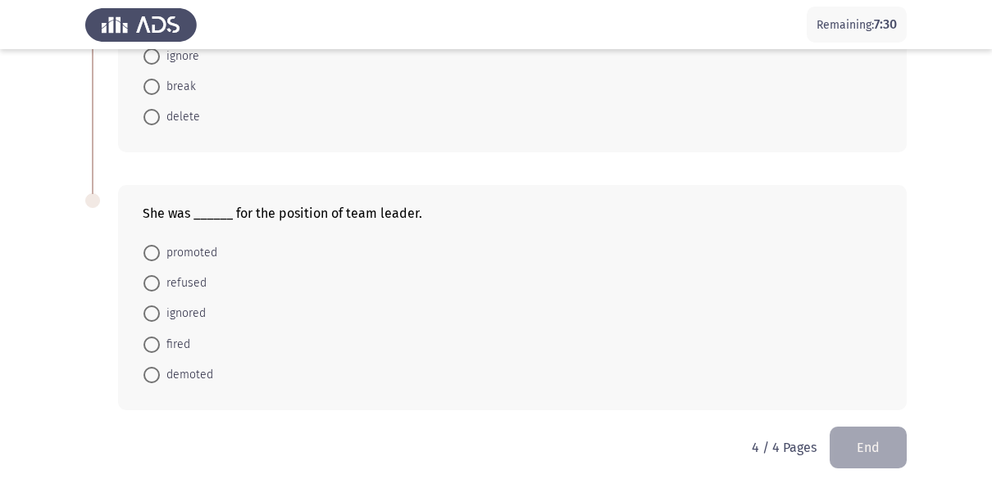
scroll to position [210, 0]
click at [152, 252] on span at bounding box center [151, 252] width 16 height 16
click at [152, 252] on input "promoted" at bounding box center [151, 252] width 16 height 16
radio input "true"
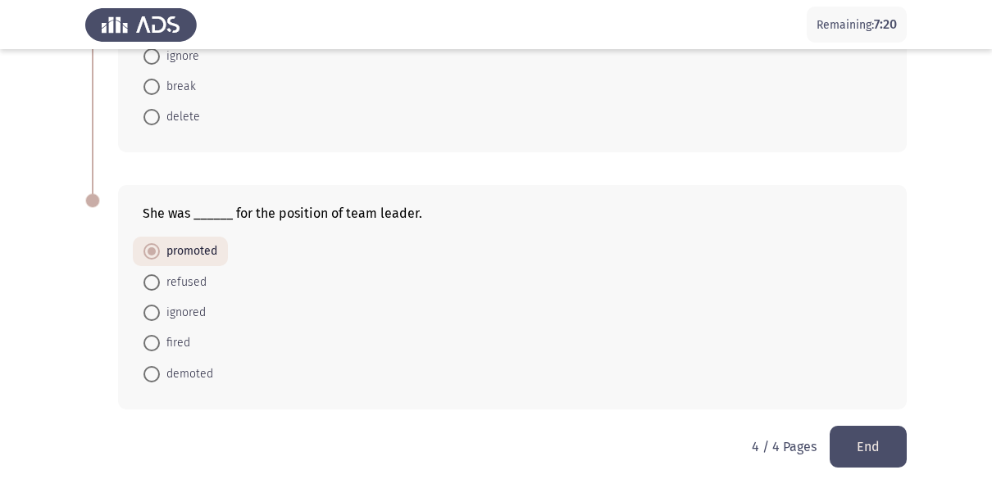
click at [870, 439] on button "End" at bounding box center [867, 447] width 77 height 42
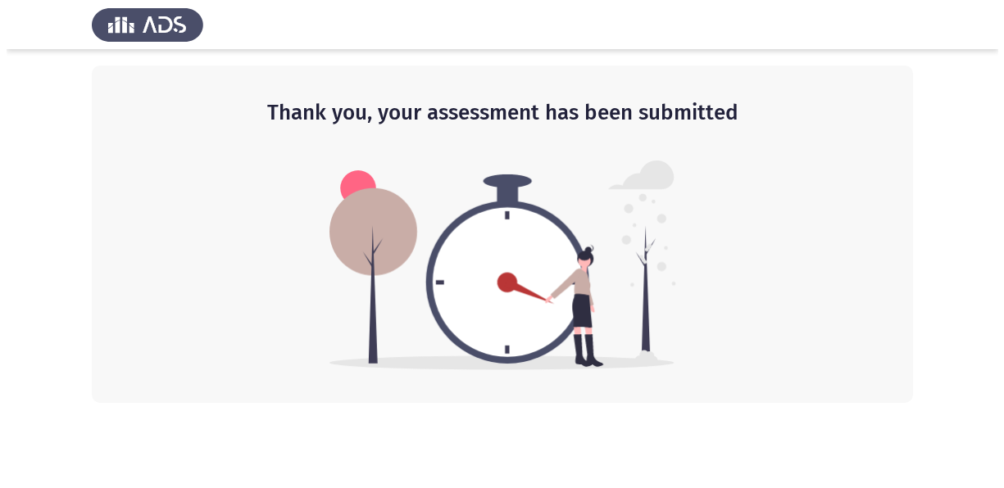
scroll to position [0, 0]
